Goal: Transaction & Acquisition: Purchase product/service

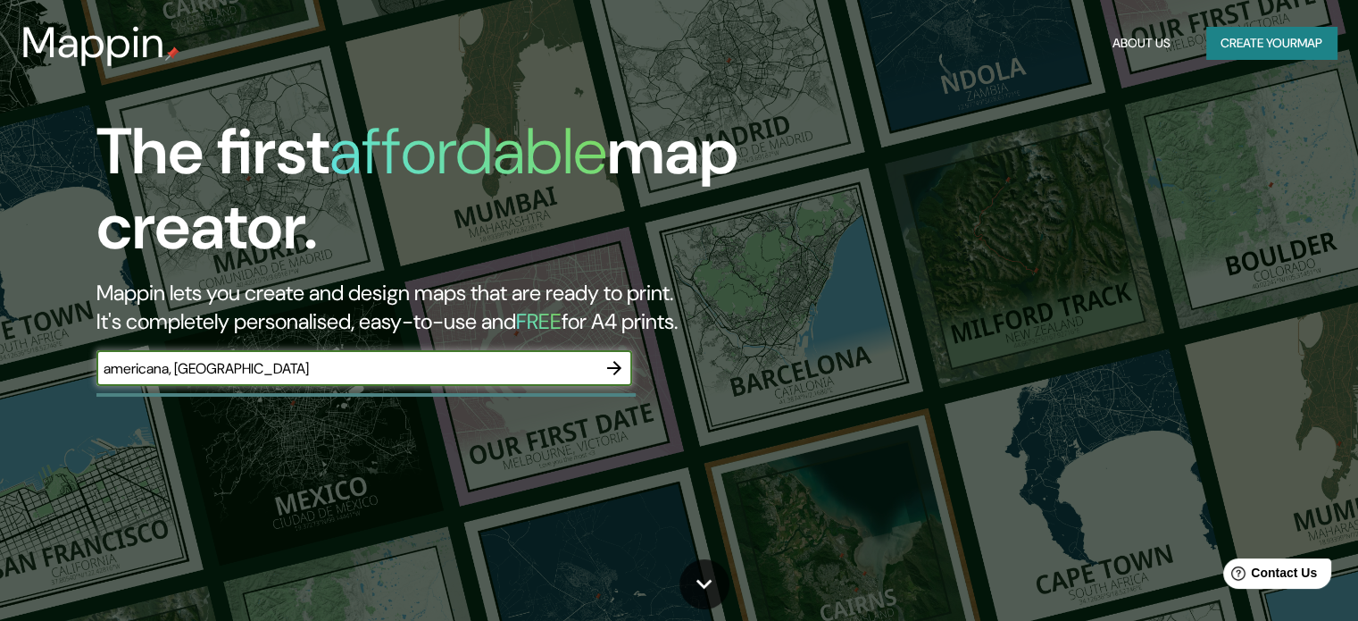
type input "americana, [GEOGRAPHIC_DATA]"
click at [610, 375] on icon "button" at bounding box center [614, 367] width 21 height 21
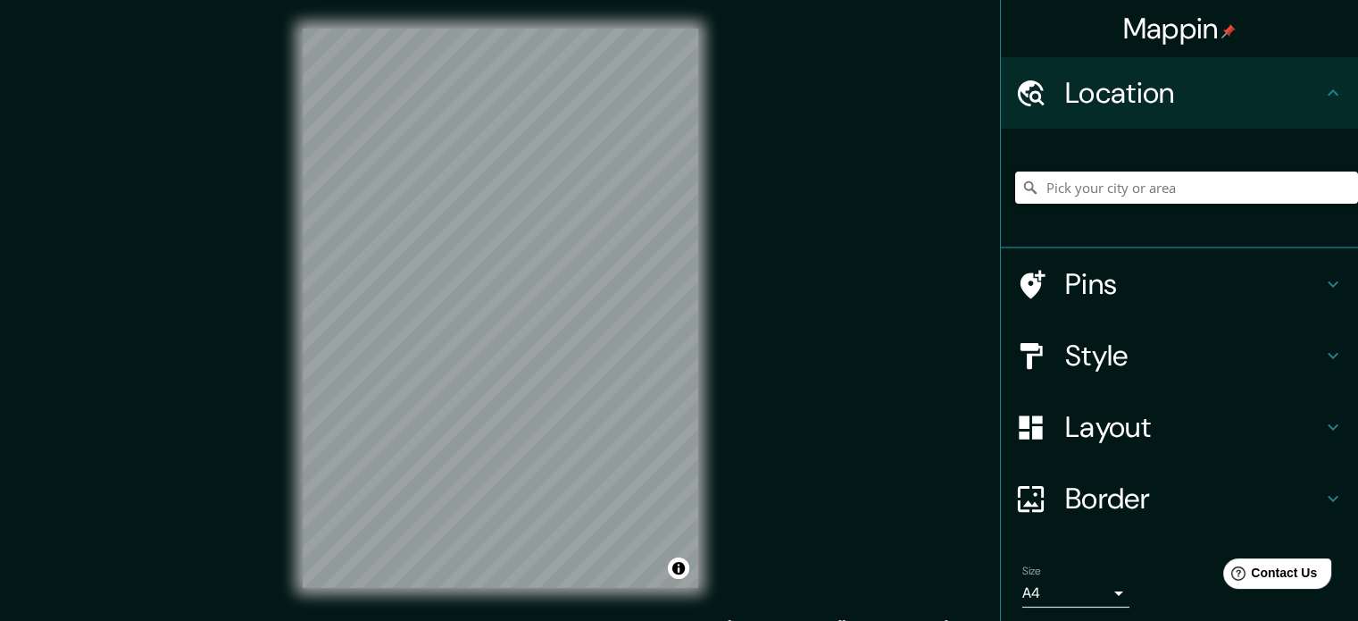
click at [1273, 87] on h4 "Location" at bounding box center [1194, 93] width 257 height 36
click at [1124, 198] on input "Pick your city or area" at bounding box center [1187, 187] width 343 height 32
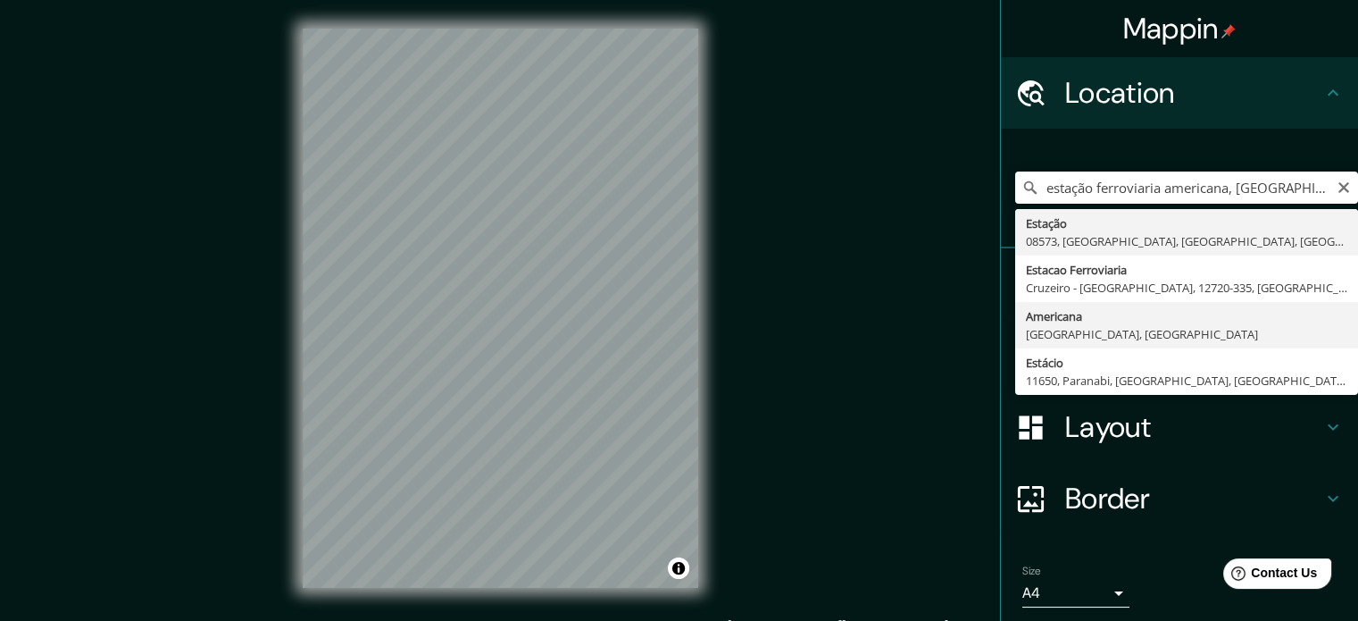
type input "Americana, [GEOGRAPHIC_DATA], [GEOGRAPHIC_DATA]"
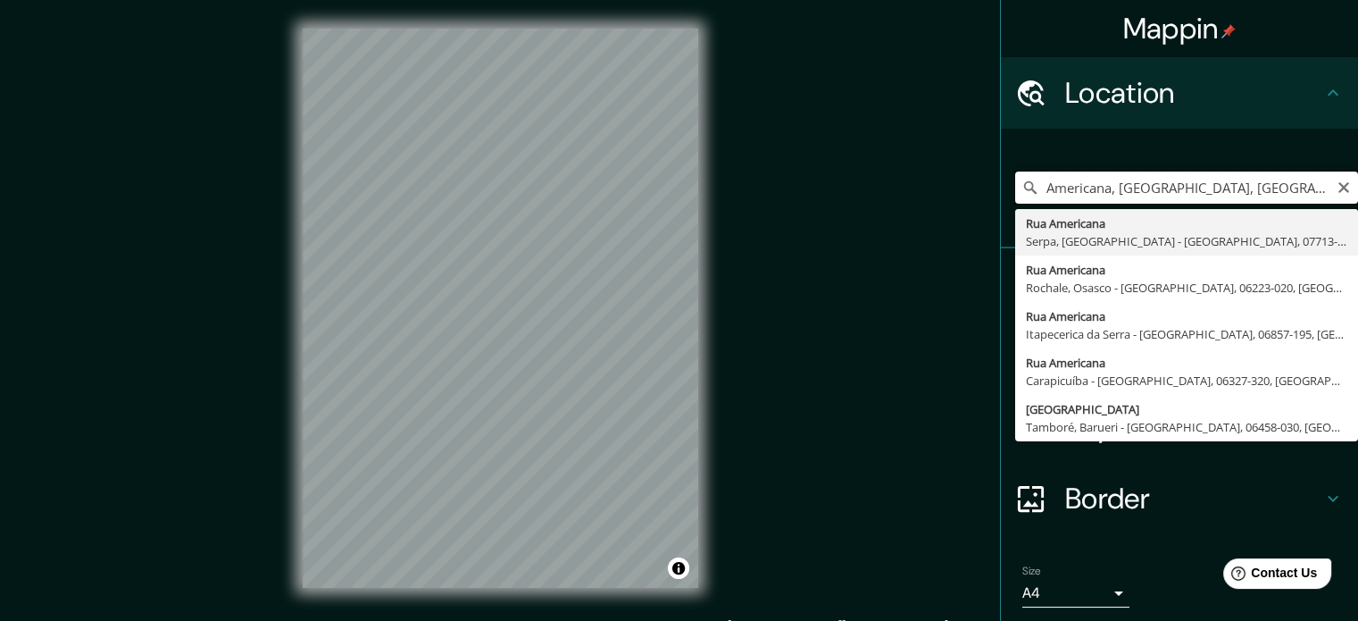
click at [1230, 184] on input "Americana, [GEOGRAPHIC_DATA], [GEOGRAPHIC_DATA]" at bounding box center [1187, 187] width 343 height 32
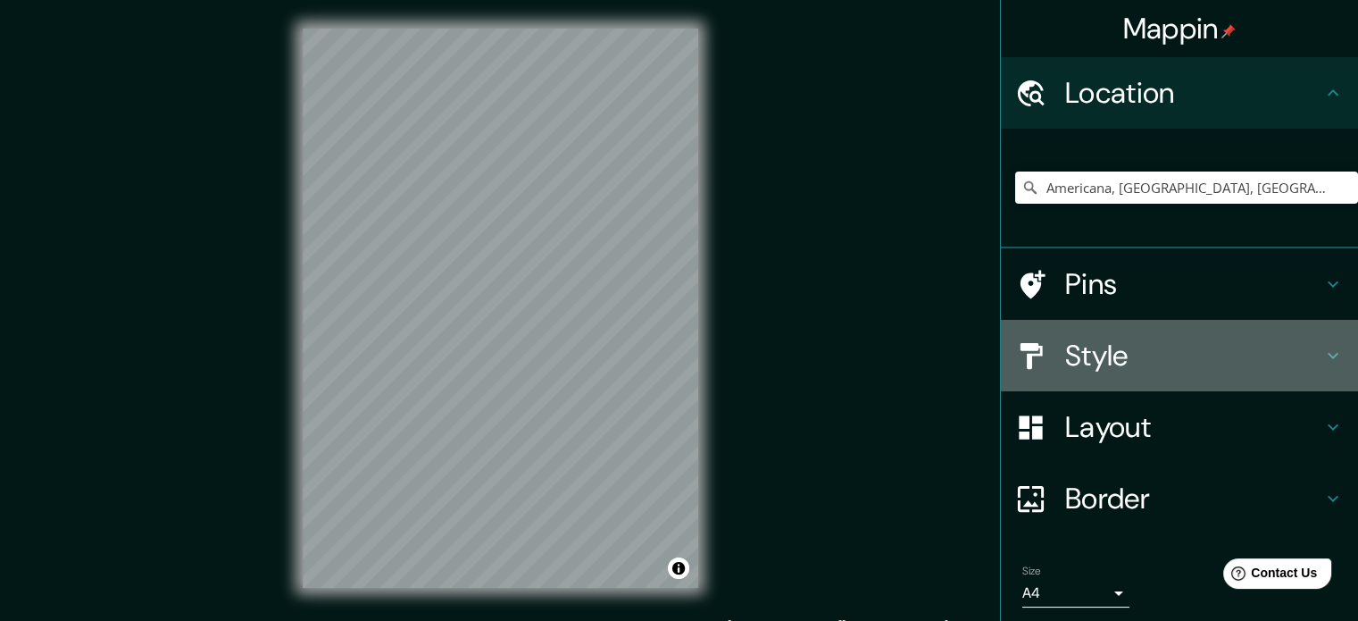
click at [1100, 346] on h4 "Style" at bounding box center [1194, 356] width 257 height 36
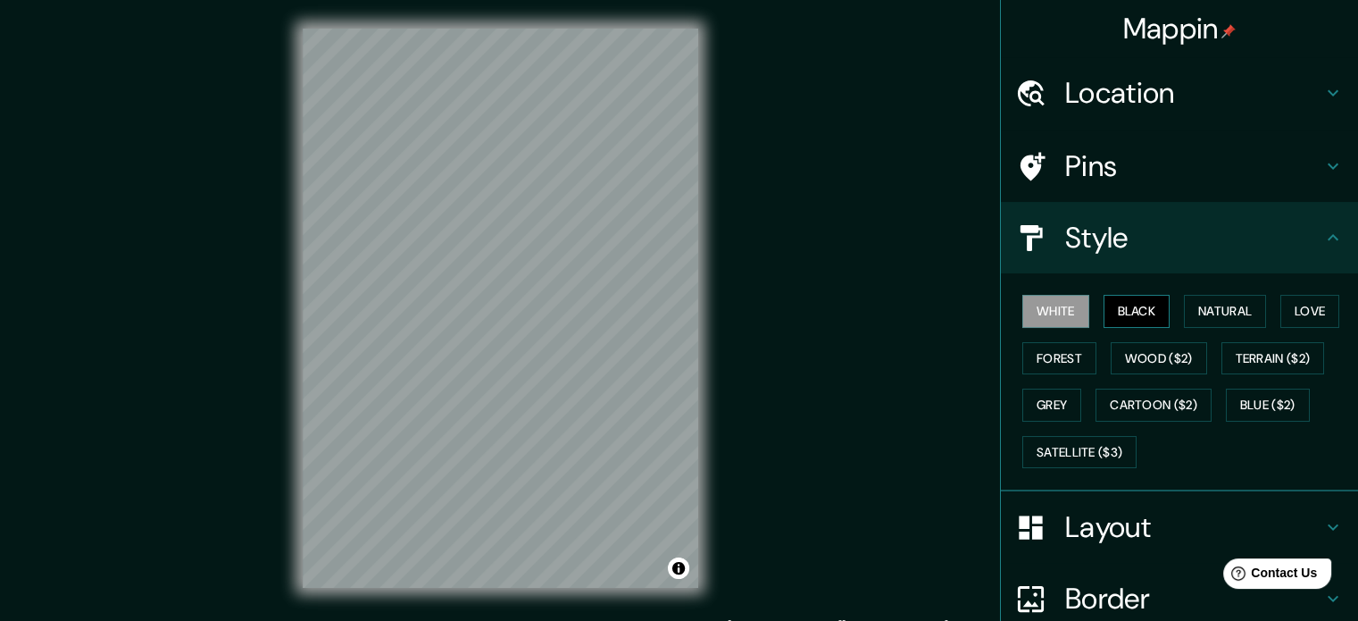
click at [1122, 316] on button "Black" at bounding box center [1137, 311] width 67 height 33
click at [1062, 318] on button "White" at bounding box center [1056, 311] width 67 height 33
click at [1206, 310] on button "Natural" at bounding box center [1225, 311] width 82 height 33
click at [1124, 531] on h4 "Layout" at bounding box center [1194, 527] width 257 height 36
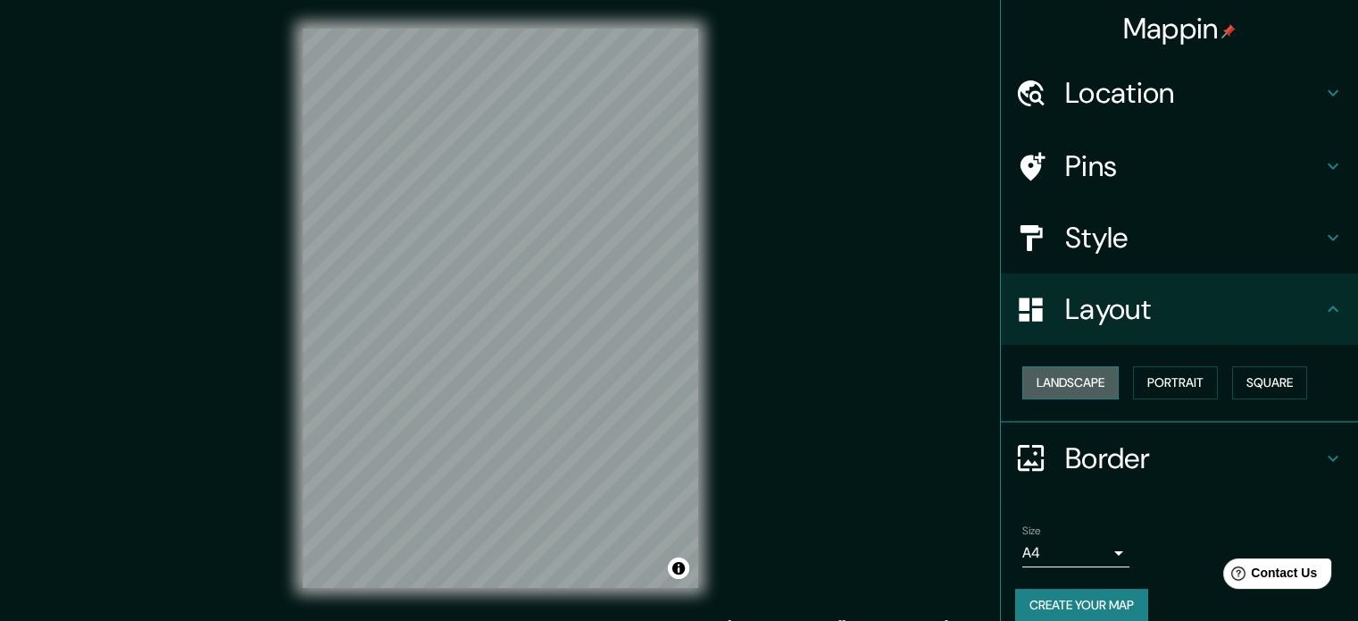
click at [1100, 382] on button "Landscape" at bounding box center [1071, 382] width 96 height 33
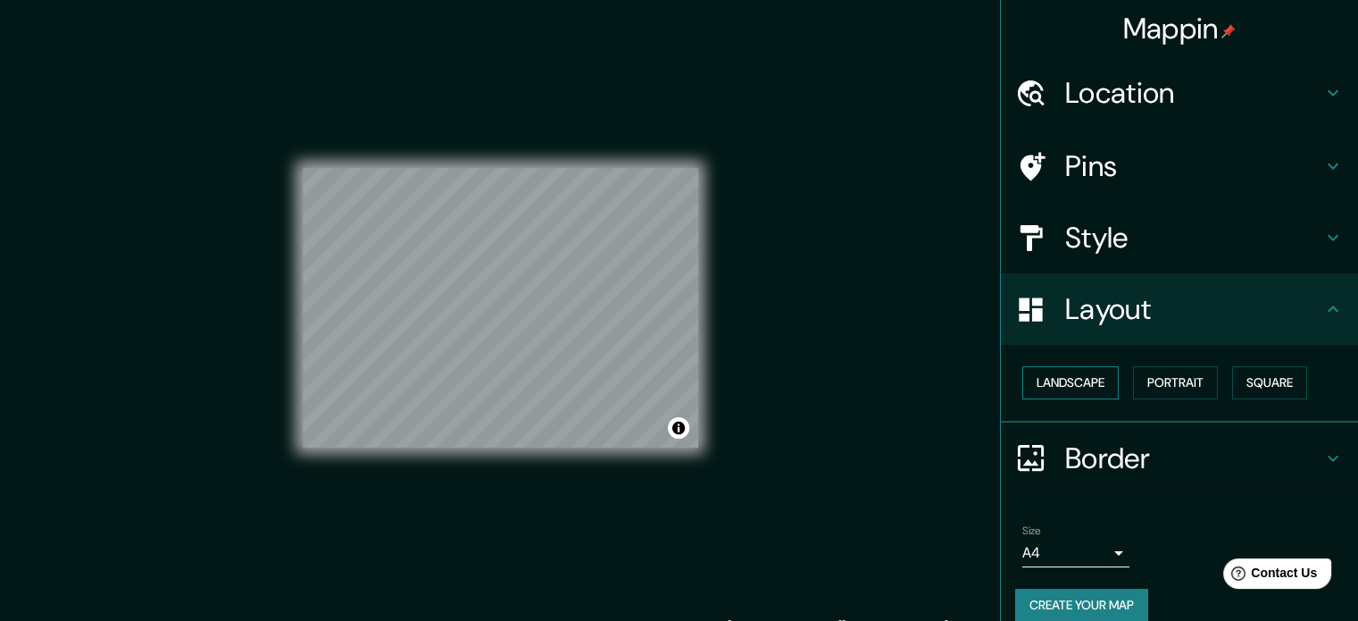
click at [1065, 375] on button "Landscape" at bounding box center [1071, 382] width 96 height 33
click at [1154, 385] on button "Portrait" at bounding box center [1175, 382] width 85 height 33
